Goal: Complete application form

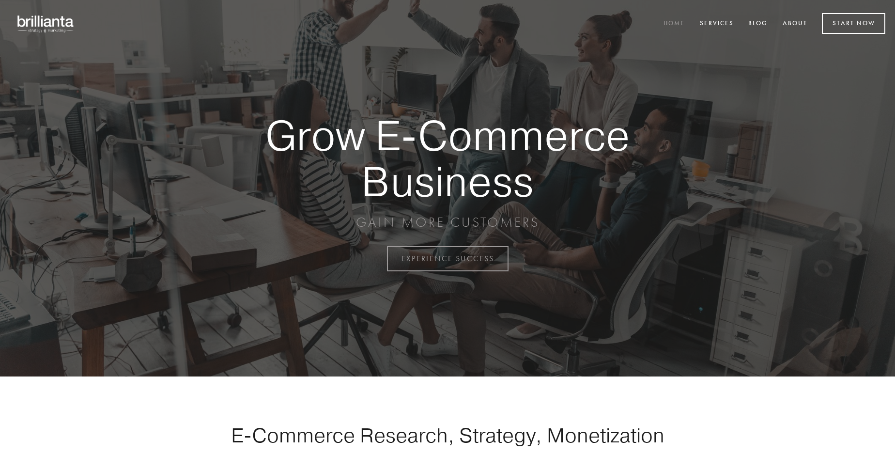
scroll to position [2540, 0]
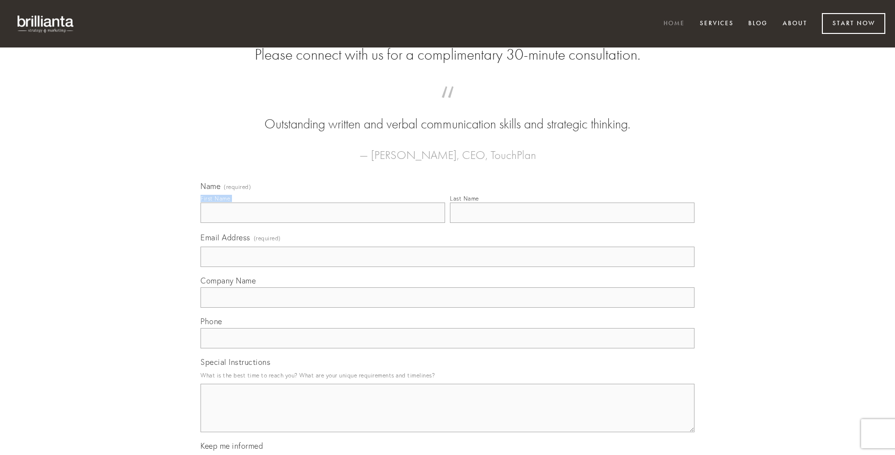
type input "[PERSON_NAME]"
click at [572, 223] on input "Last Name" at bounding box center [572, 213] width 245 height 20
type input "[PERSON_NAME]"
click at [448, 267] on input "Email Address (required)" at bounding box center [448, 257] width 494 height 20
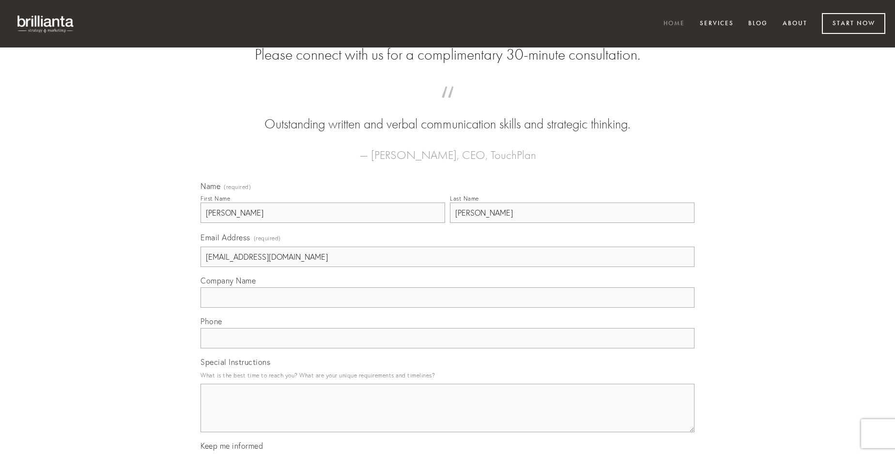
type input "[EMAIL_ADDRESS][DOMAIN_NAME]"
click at [448, 308] on input "Company Name" at bounding box center [448, 297] width 494 height 20
type input "cognomen"
click at [448, 348] on input "text" at bounding box center [448, 338] width 494 height 20
click at [448, 417] on textarea "Special Instructions" at bounding box center [448, 408] width 494 height 48
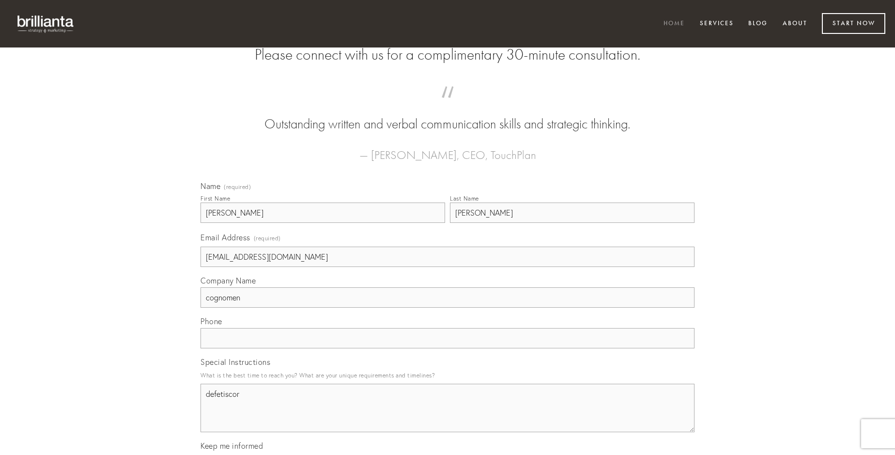
type textarea "defetiscor"
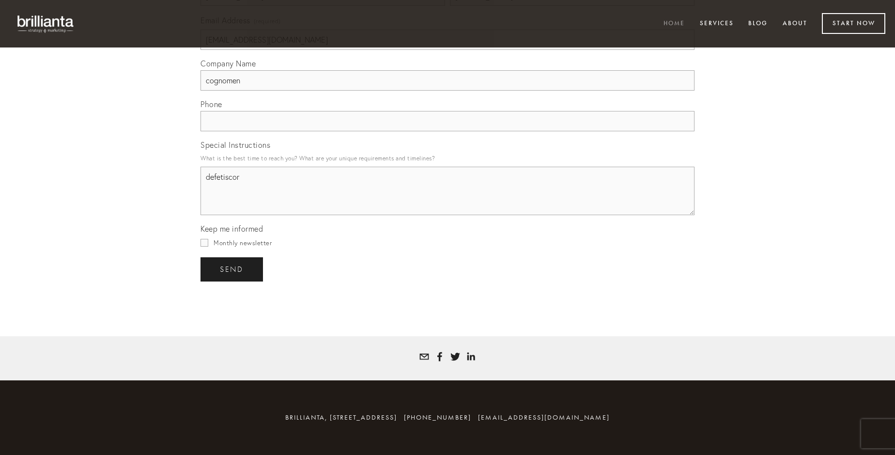
click at [233, 269] on span "send" at bounding box center [232, 269] width 24 height 9
